Goal: Information Seeking & Learning: Learn about a topic

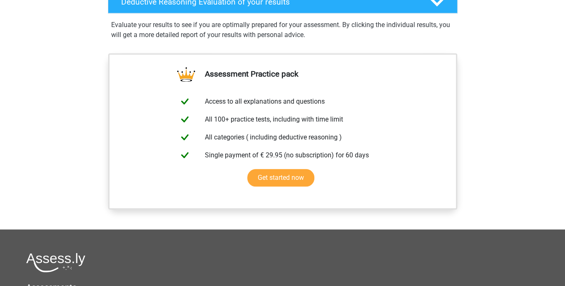
scroll to position [458, 0]
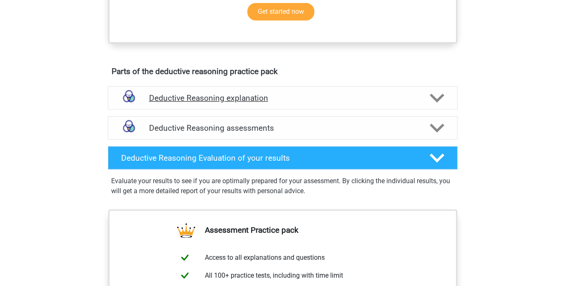
click at [437, 105] on icon at bounding box center [437, 98] width 15 height 15
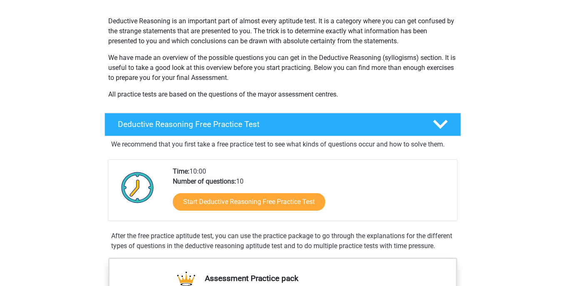
scroll to position [83, 0]
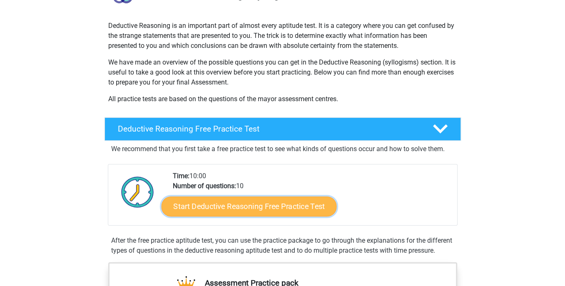
click at [237, 206] on link "Start Deductive Reasoning Free Practice Test" at bounding box center [248, 206] width 175 height 20
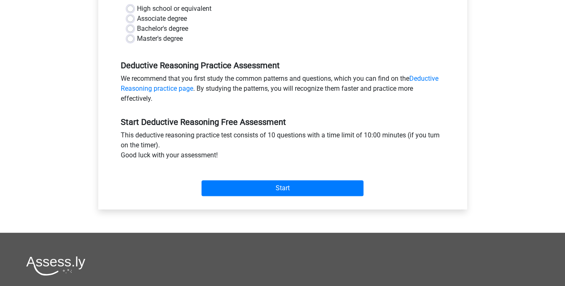
scroll to position [208, 0]
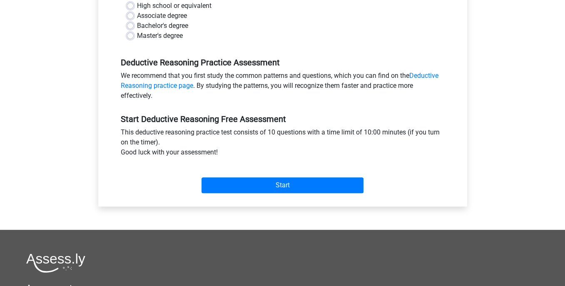
click at [139, 38] on label "Master's degree" at bounding box center [160, 36] width 46 height 10
click at [134, 38] on input "Master's degree" at bounding box center [130, 35] width 7 height 8
radio input "true"
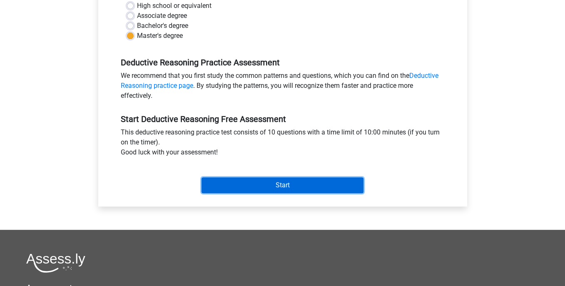
click at [291, 185] on input "Start" at bounding box center [283, 185] width 162 height 16
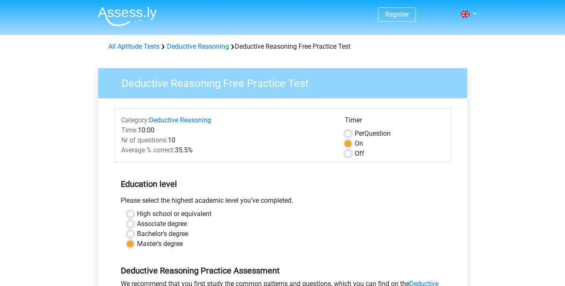
scroll to position [208, 0]
